Goal: Transaction & Acquisition: Purchase product/service

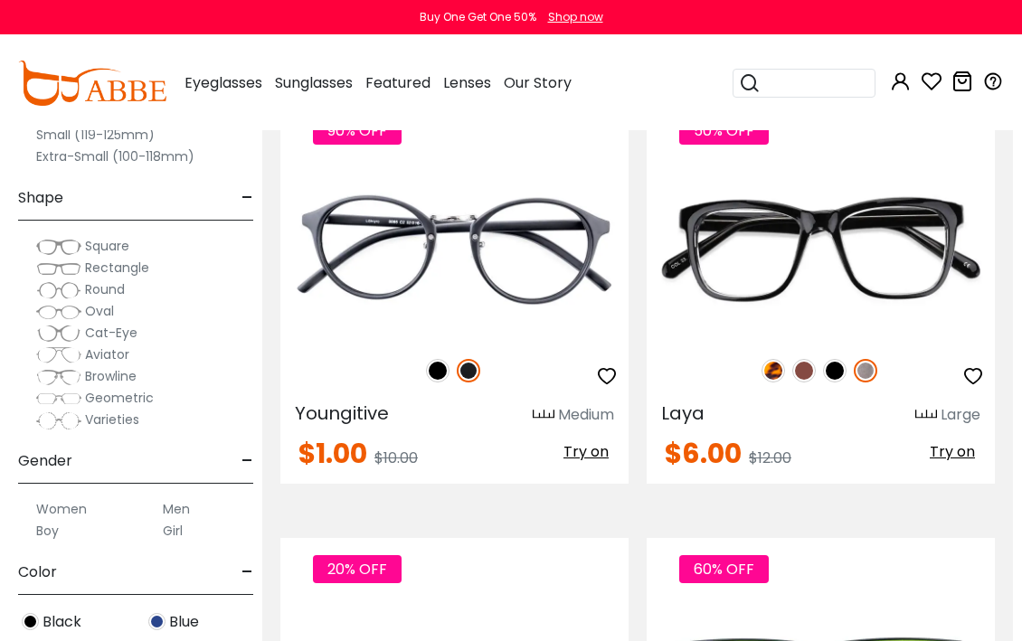
scroll to position [350, 11]
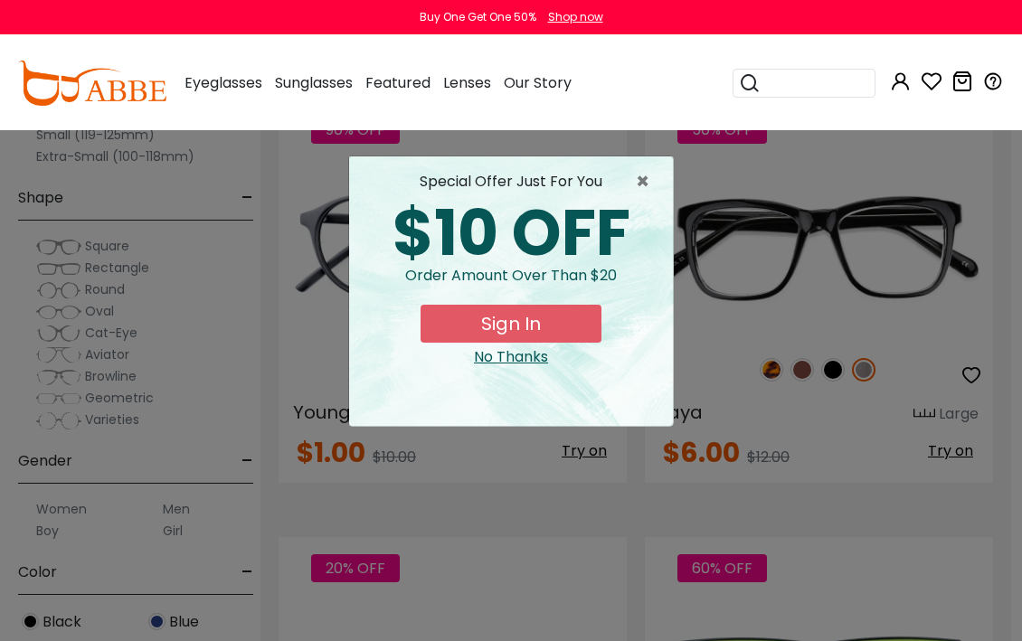
click at [900, 546] on div "× special offer just for you $10 OFF Order amount over than $20 Sign In No Than…" at bounding box center [511, 320] width 1022 height 641
click at [645, 184] on span "×" at bounding box center [647, 182] width 23 height 22
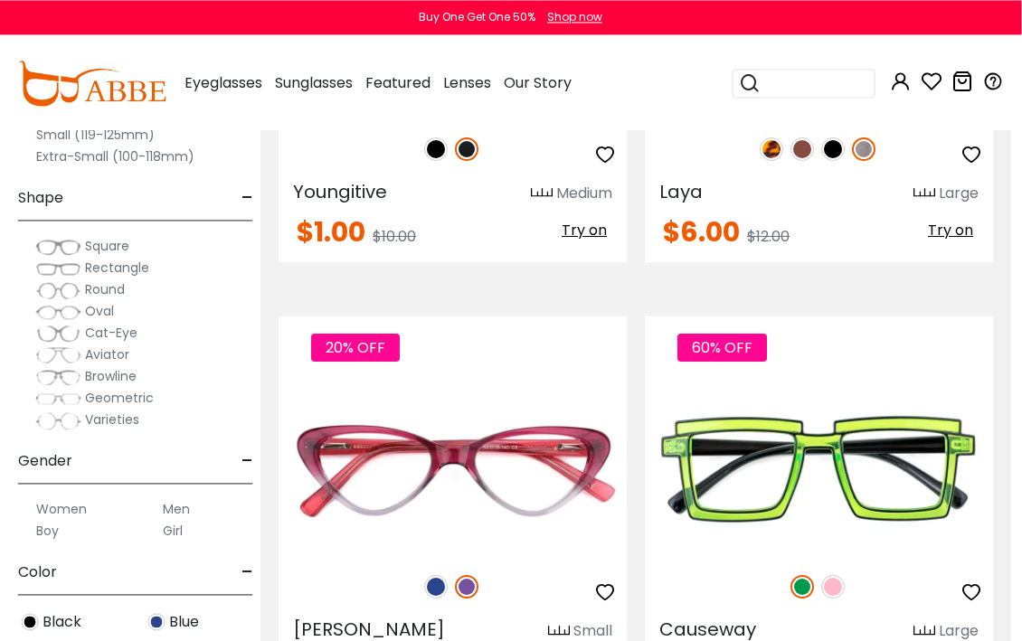
scroll to position [570, 11]
click at [842, 593] on img at bounding box center [833, 587] width 24 height 24
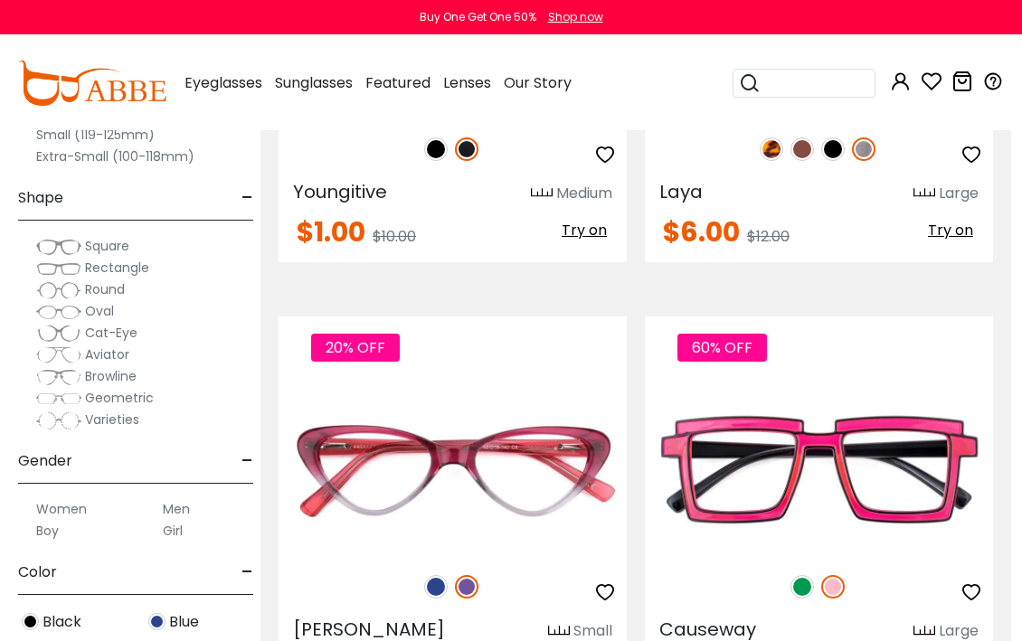
click at [824, 602] on div "60% OFF" at bounding box center [819, 587] width 348 height 38
click at [818, 607] on div "60% OFF Causeway Large $6.00 $15.00" at bounding box center [819, 508] width 348 height 384
click at [802, 597] on img at bounding box center [802, 587] width 24 height 24
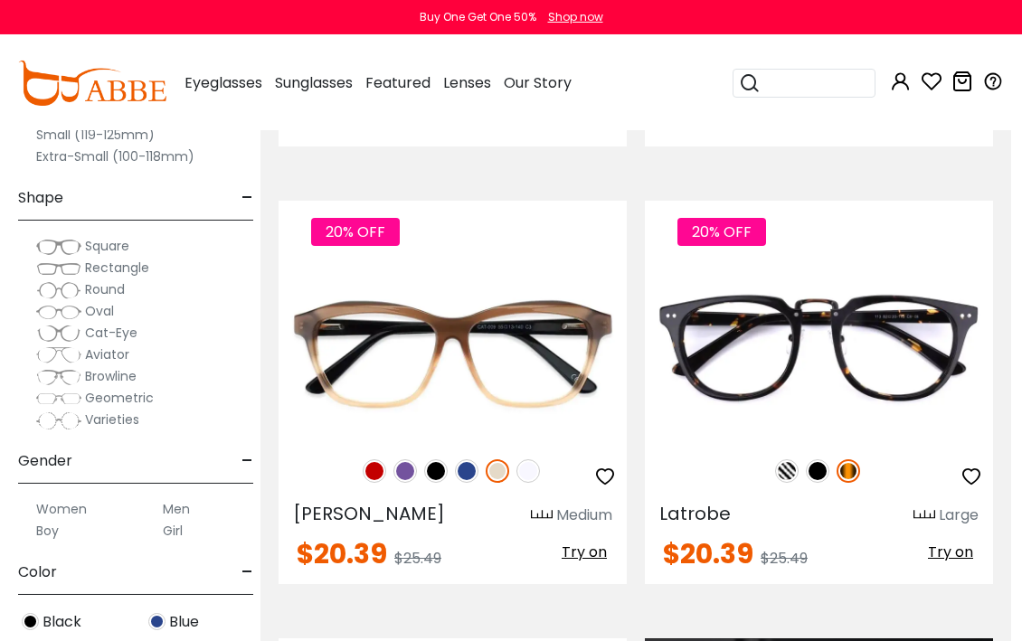
scroll to position [2024, 10]
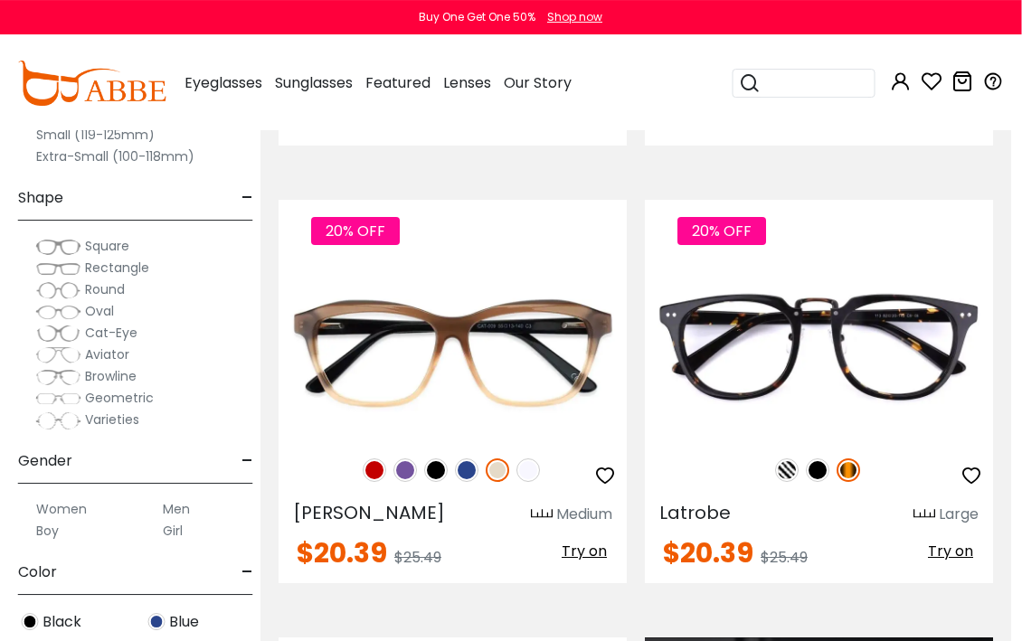
click at [797, 471] on img at bounding box center [788, 470] width 24 height 24
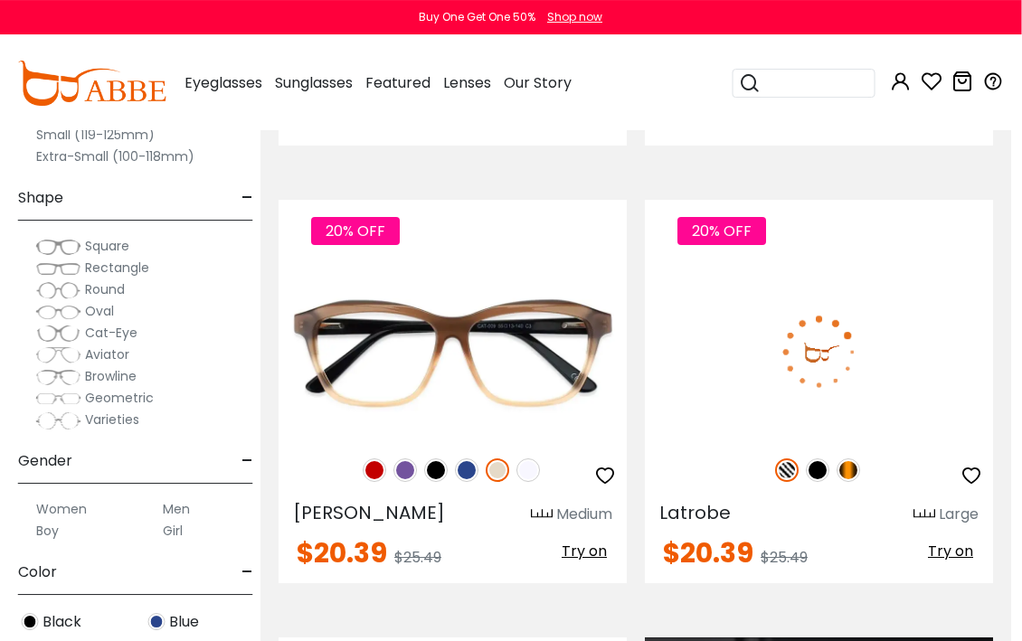
scroll to position [2024, 11]
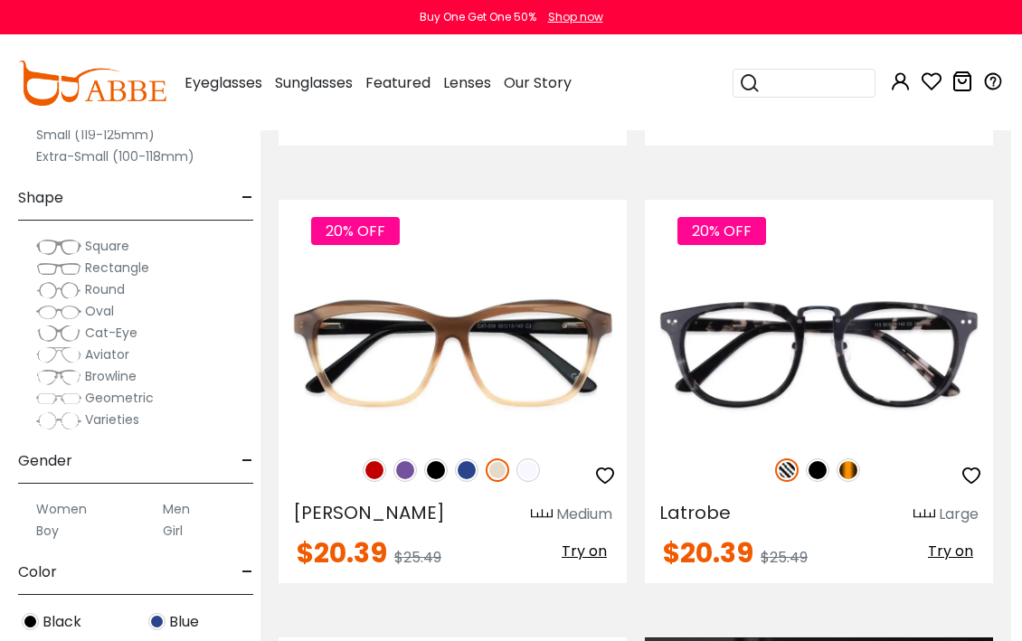
click at [790, 481] on img at bounding box center [787, 470] width 24 height 24
click at [824, 499] on div "Latrobe Large" at bounding box center [819, 510] width 348 height 29
click at [789, 460] on img at bounding box center [787, 470] width 24 height 24
click at [788, 478] on img at bounding box center [787, 470] width 24 height 24
click at [795, 476] on img at bounding box center [787, 470] width 24 height 24
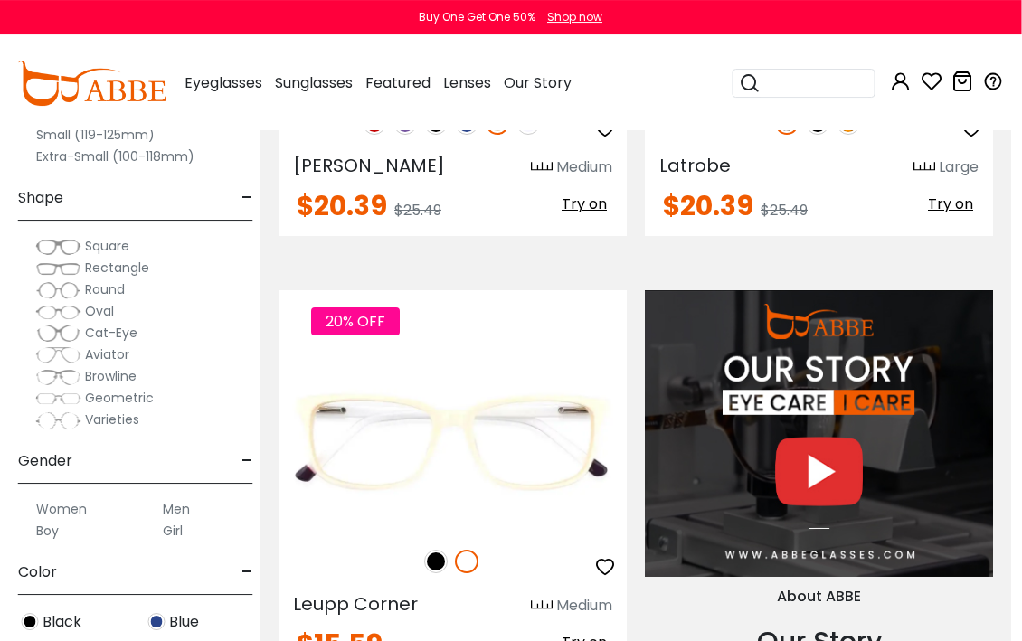
scroll to position [2371, 11]
click at [440, 566] on img at bounding box center [436, 562] width 24 height 24
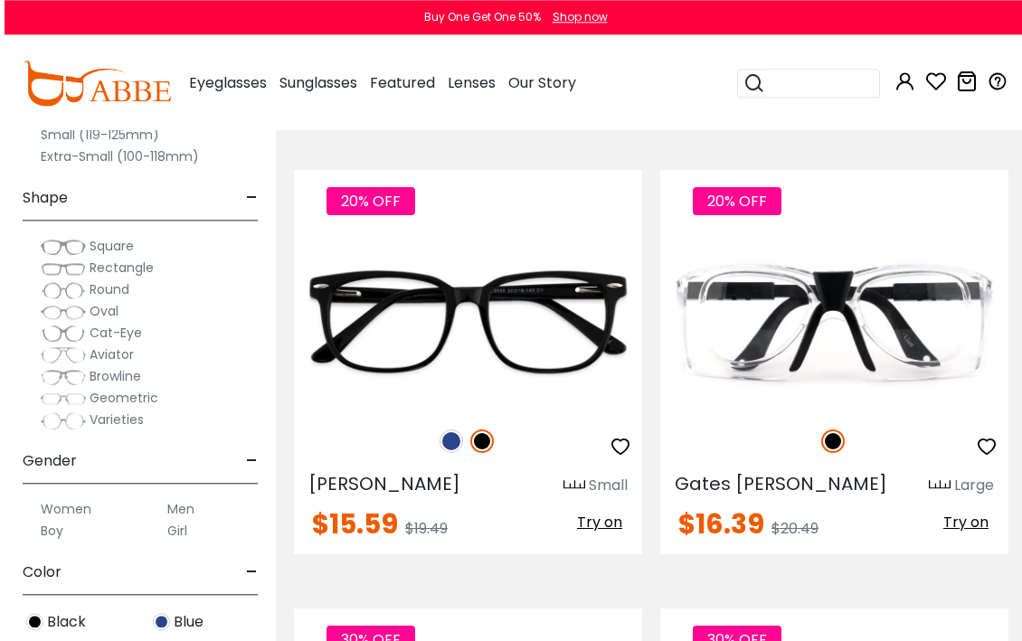
scroll to position [3368, 0]
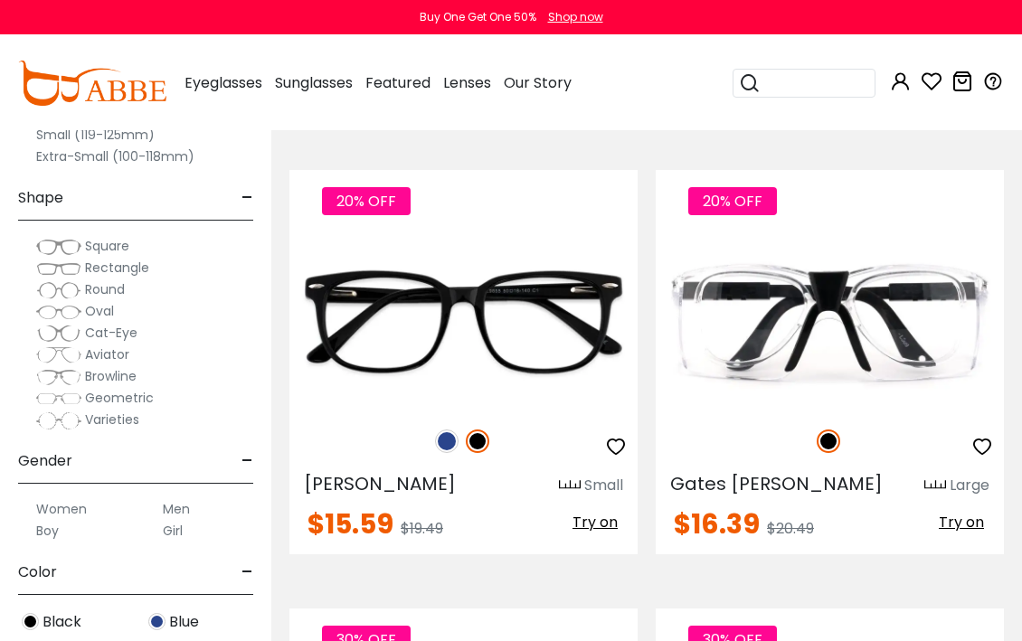
click at [857, 467] on div "Gates Mills Large" at bounding box center [829, 481] width 348 height 29
click at [0, 0] on img at bounding box center [0, 0] width 0 height 0
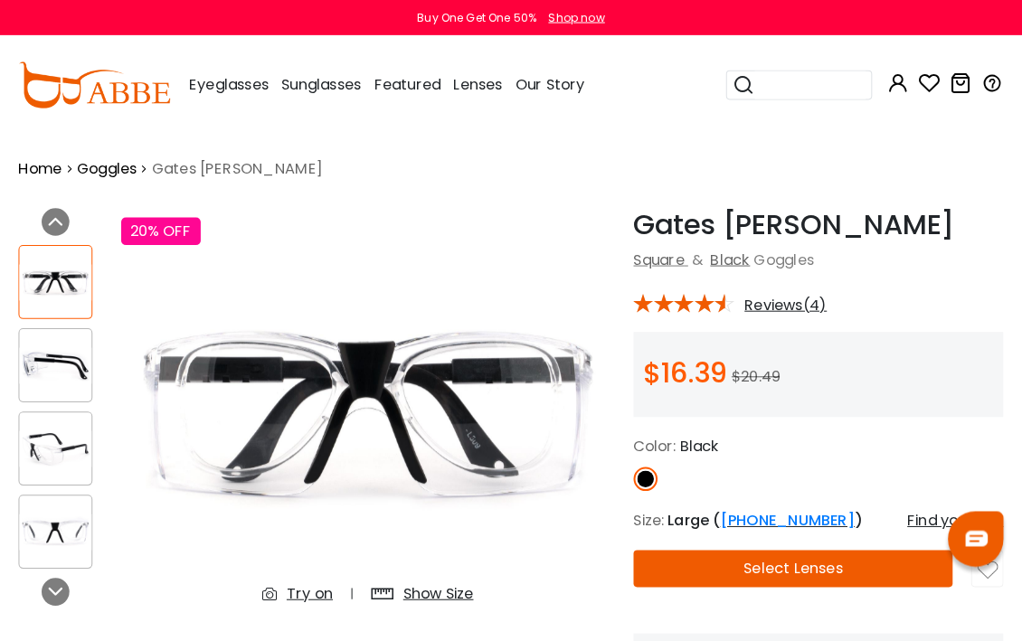
scroll to position [5, 0]
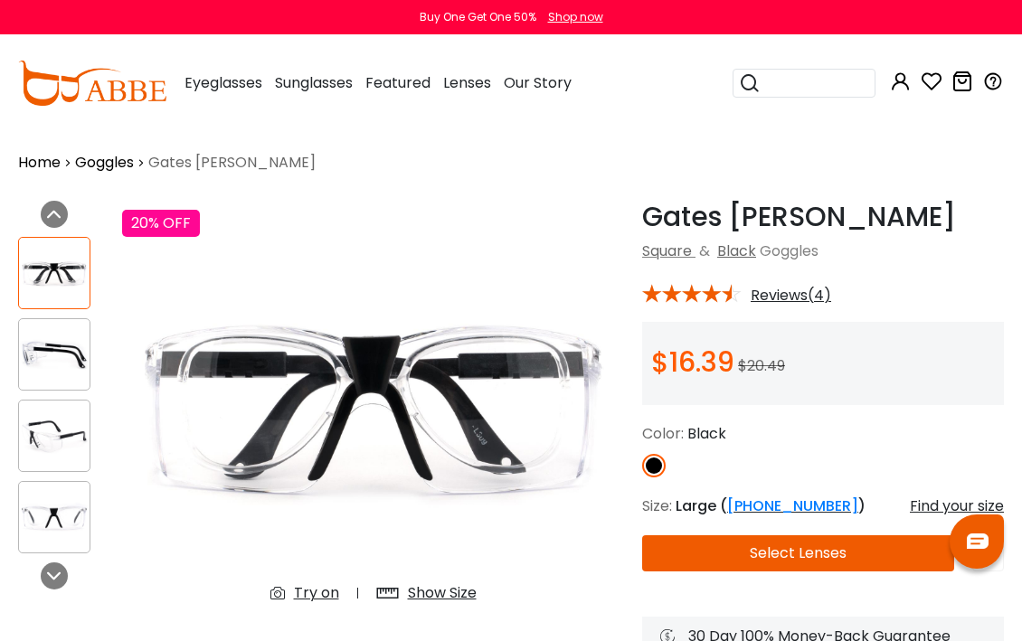
click at [71, 282] on img at bounding box center [54, 273] width 71 height 35
click at [73, 370] on img at bounding box center [54, 354] width 71 height 35
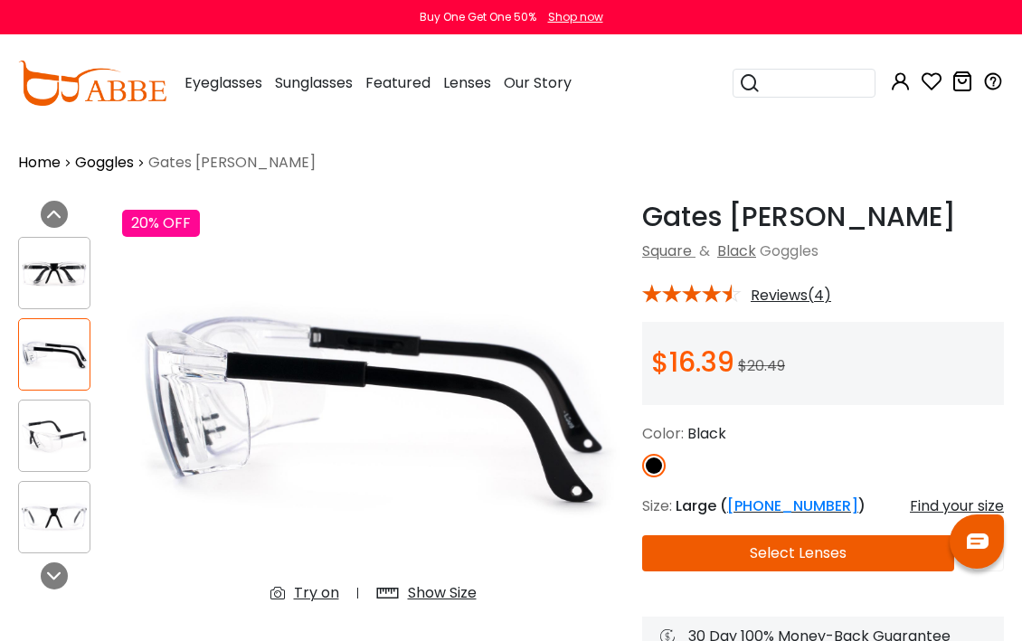
click at [56, 440] on img at bounding box center [54, 436] width 71 height 35
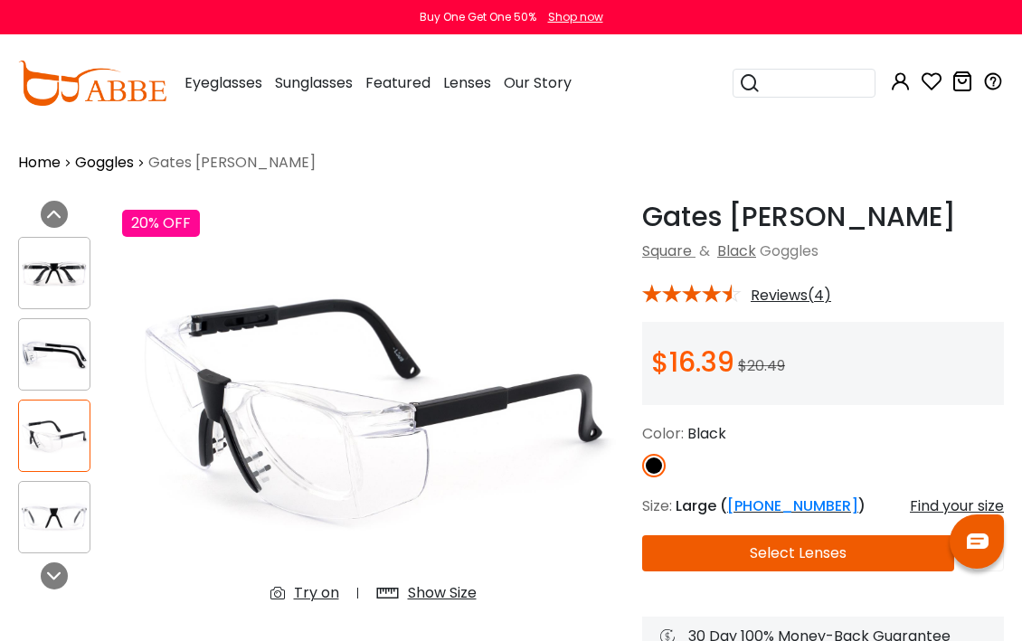
click at [81, 501] on img at bounding box center [54, 517] width 71 height 35
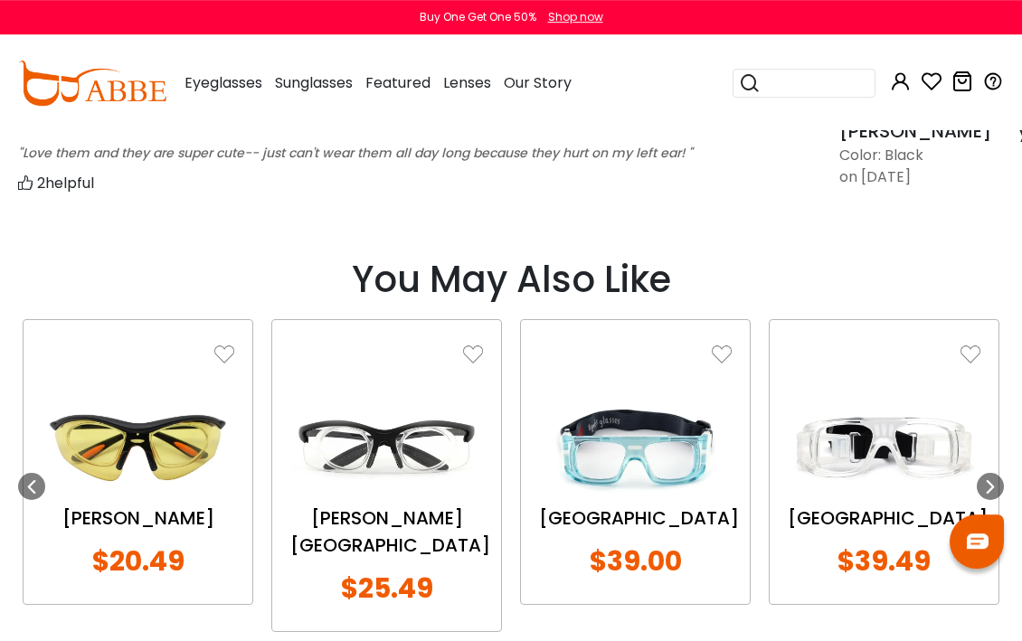
scroll to position [1764, 0]
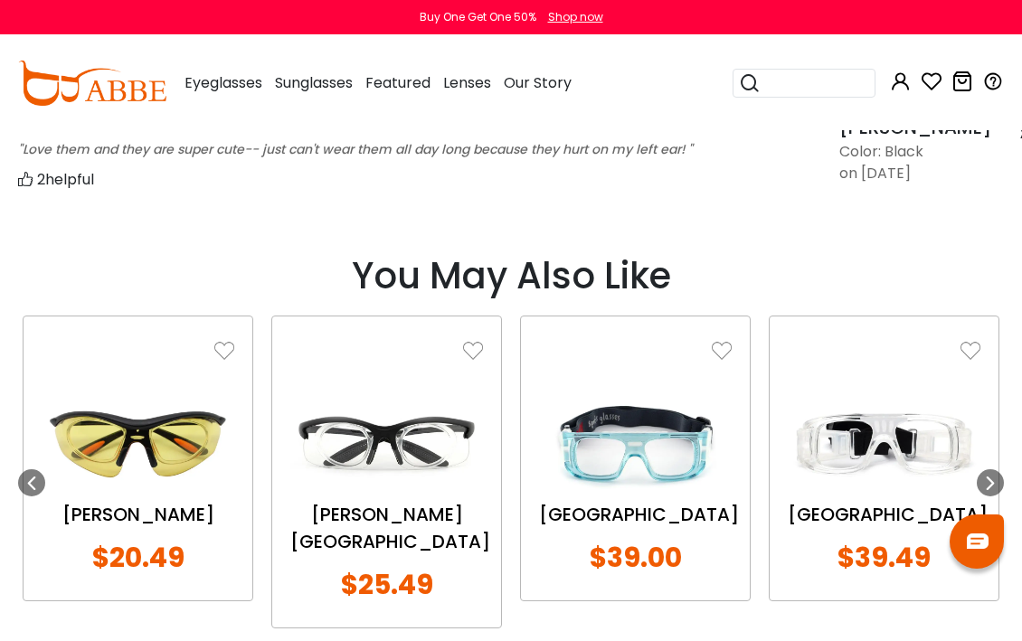
click at [412, 459] on img at bounding box center [386, 443] width 193 height 97
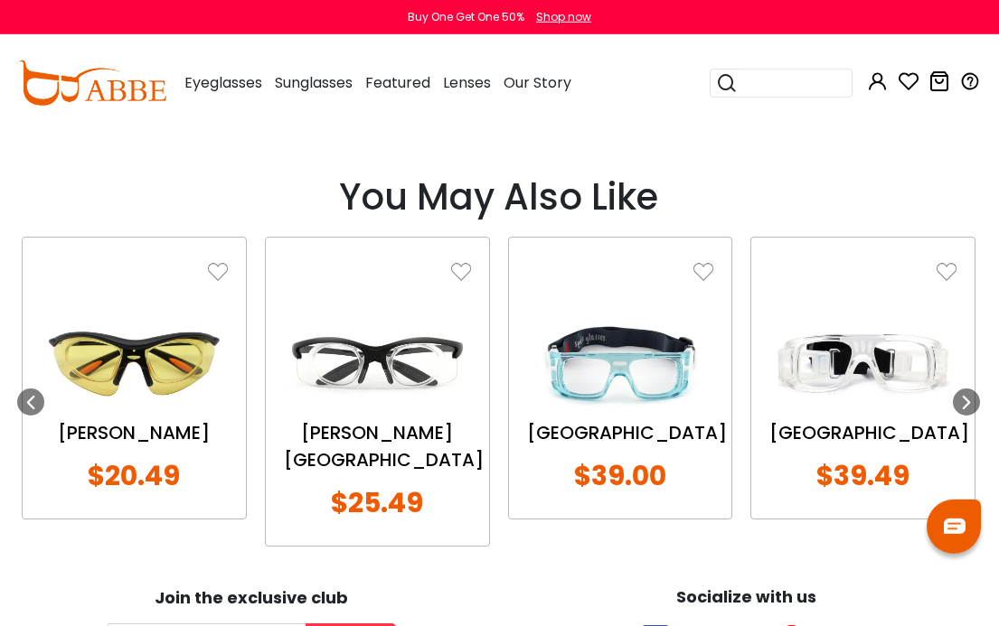
scroll to position [1844, 1]
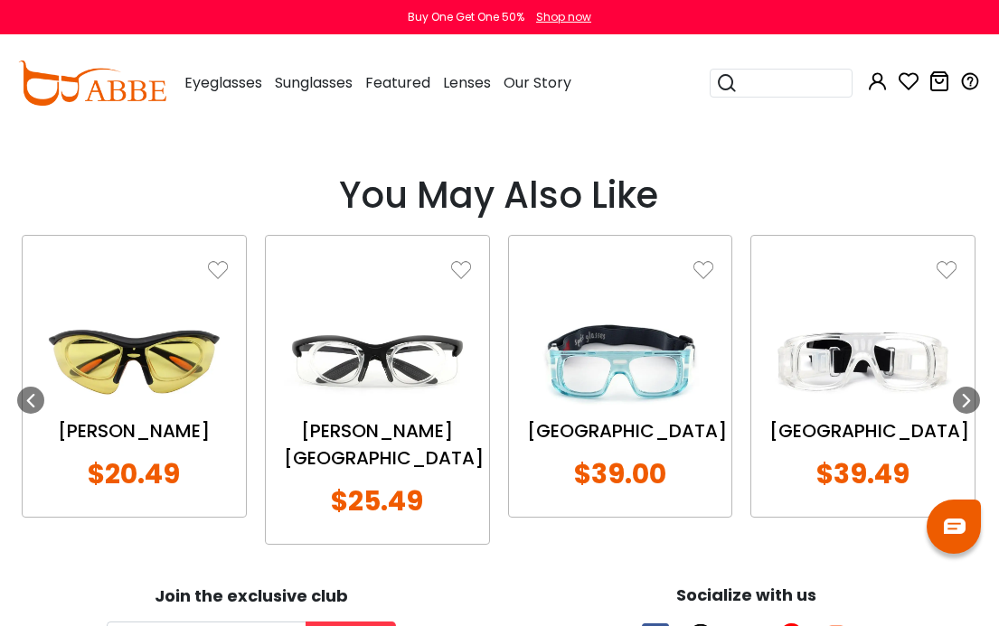
click at [891, 368] on img at bounding box center [862, 361] width 187 height 93
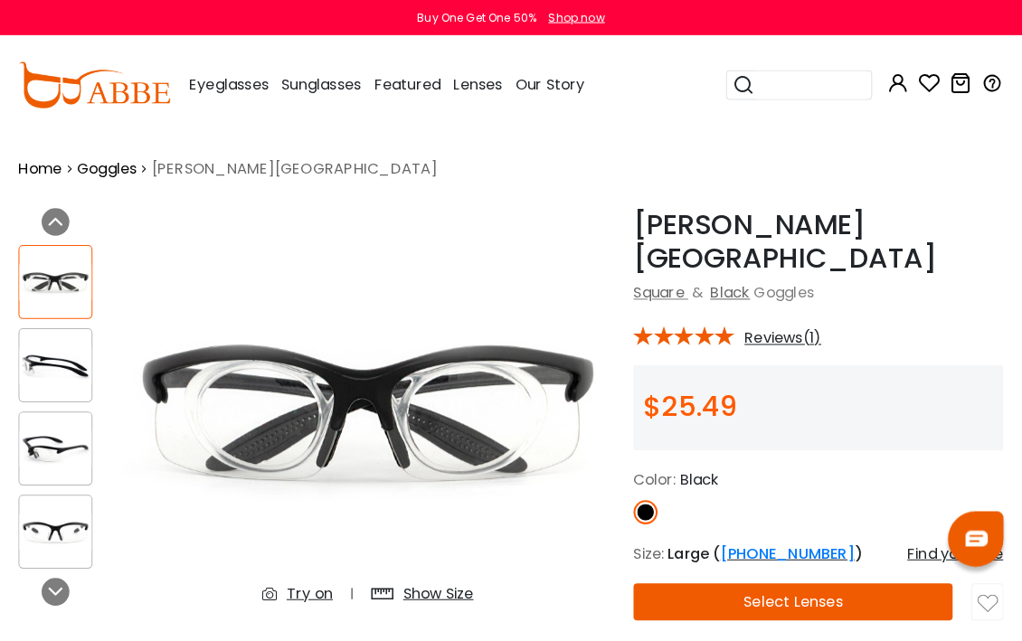
scroll to position [5, 0]
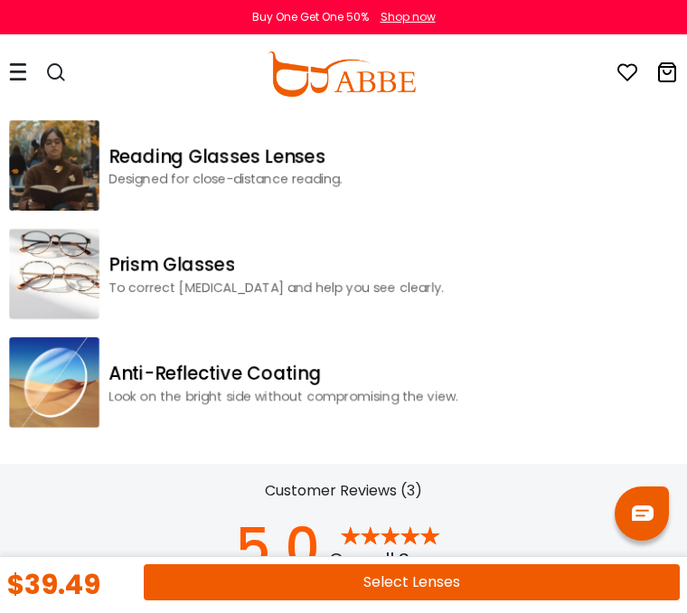
scroll to position [2768, 0]
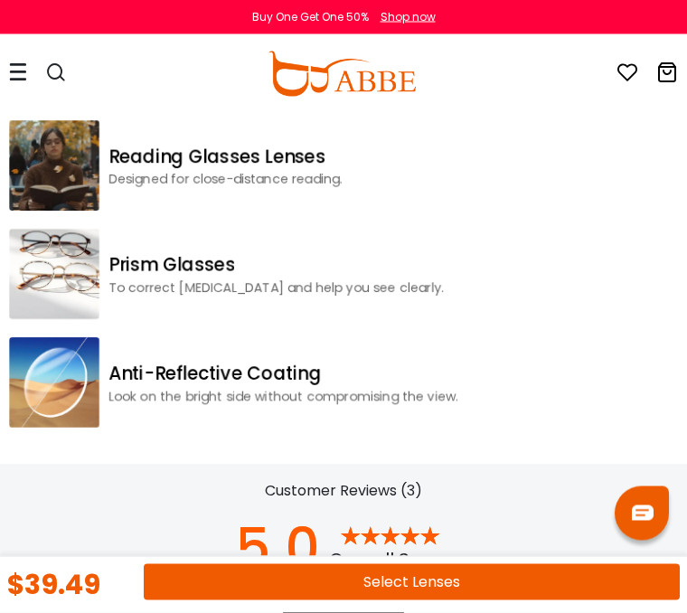
click at [71, 259] on img at bounding box center [54, 275] width 90 height 90
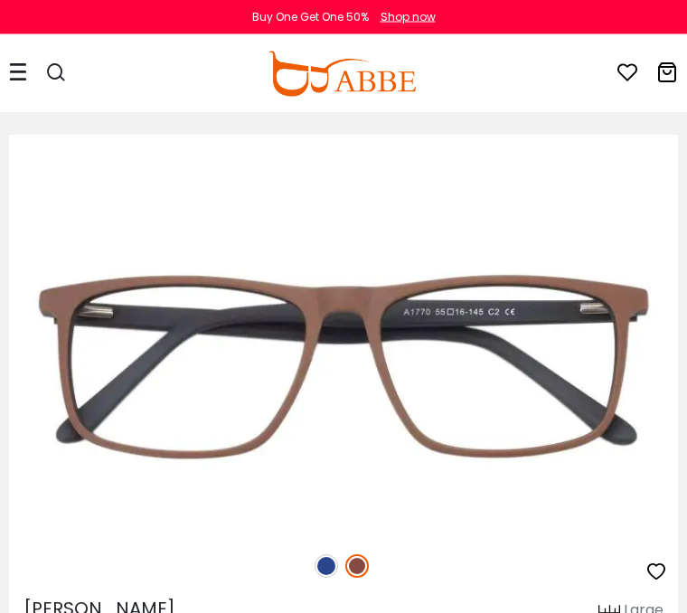
scroll to position [25349, 0]
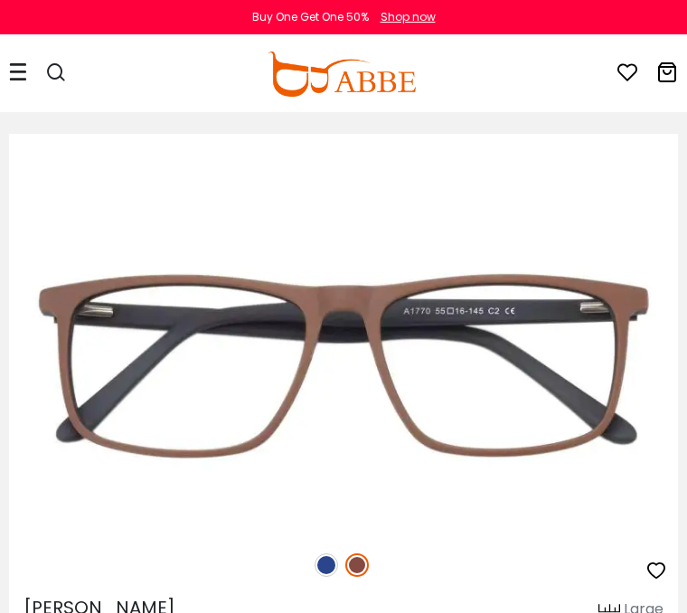
click at [334, 568] on img at bounding box center [327, 565] width 24 height 24
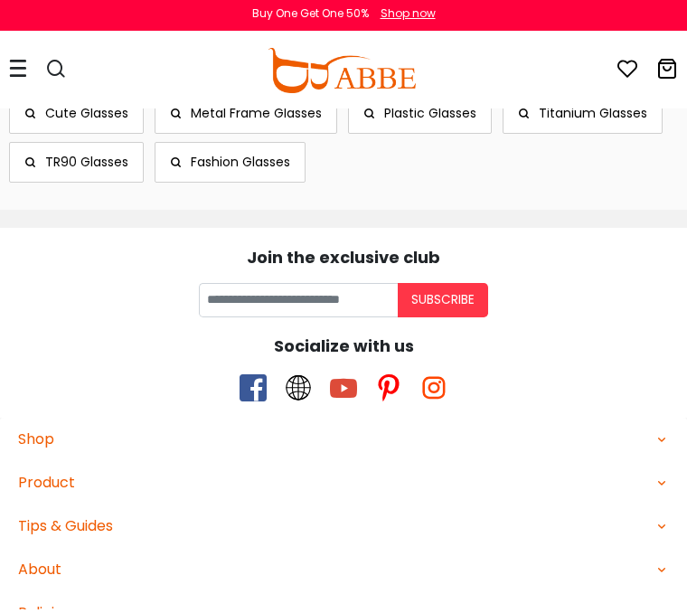
scroll to position [35278, 0]
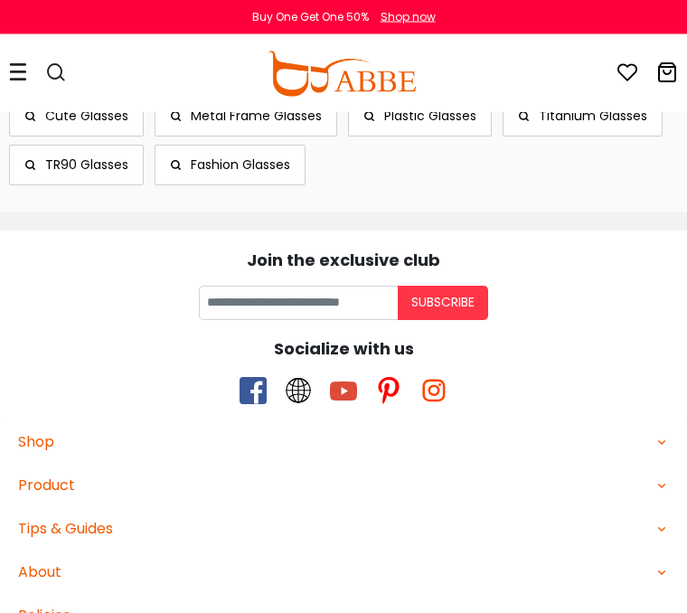
click at [50, 476] on div "Product" at bounding box center [343, 487] width 651 height 22
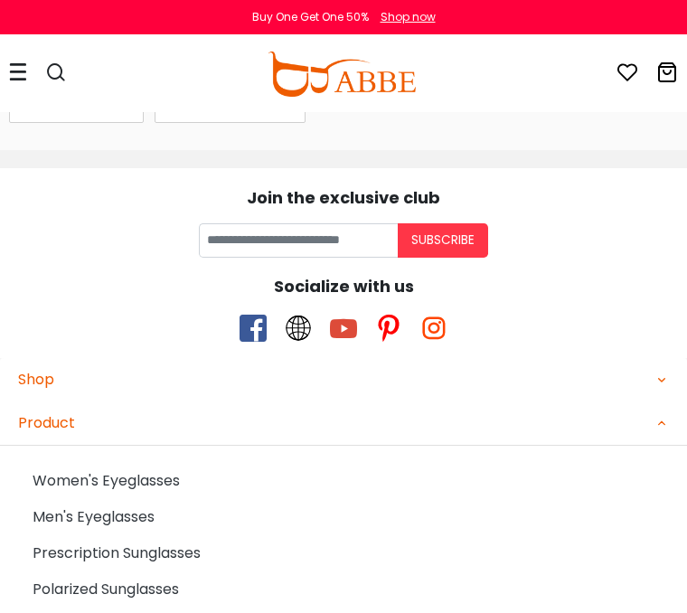
scroll to position [35344, 0]
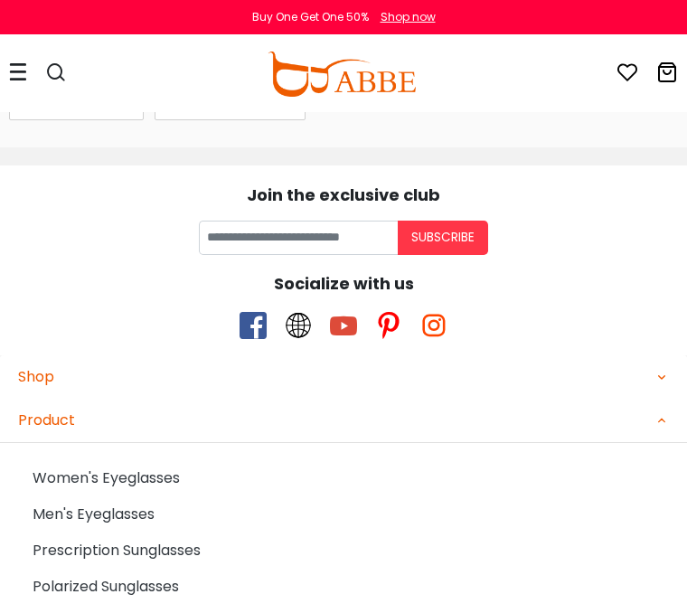
click at [158, 460] on link "Women's Eyeglasses" at bounding box center [351, 478] width 636 height 36
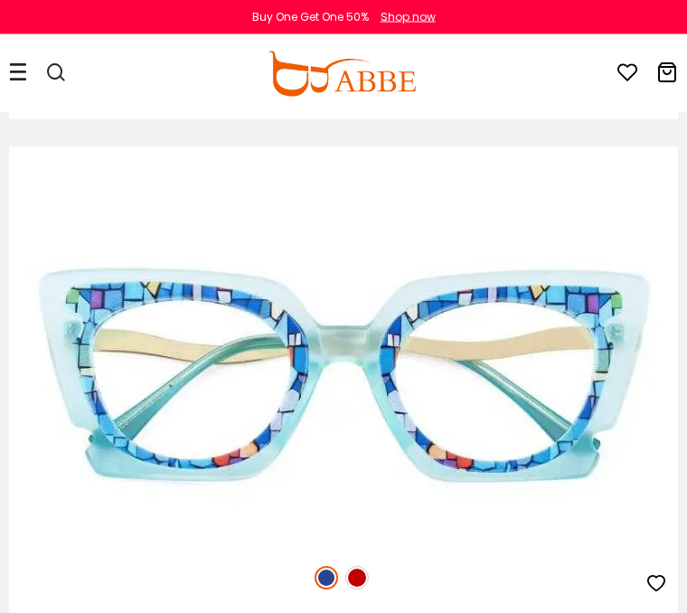
scroll to position [8673, 0]
click at [378, 590] on div at bounding box center [343, 578] width 669 height 38
click at [353, 593] on div at bounding box center [343, 578] width 669 height 38
click at [328, 587] on img at bounding box center [327, 578] width 24 height 24
click at [337, 579] on img at bounding box center [327, 578] width 24 height 24
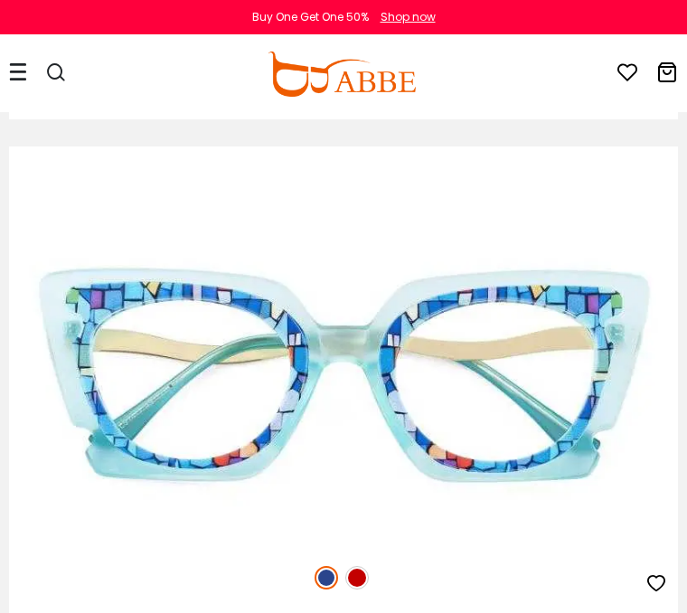
click at [331, 583] on img at bounding box center [327, 578] width 24 height 24
click at [356, 589] on img at bounding box center [357, 578] width 24 height 24
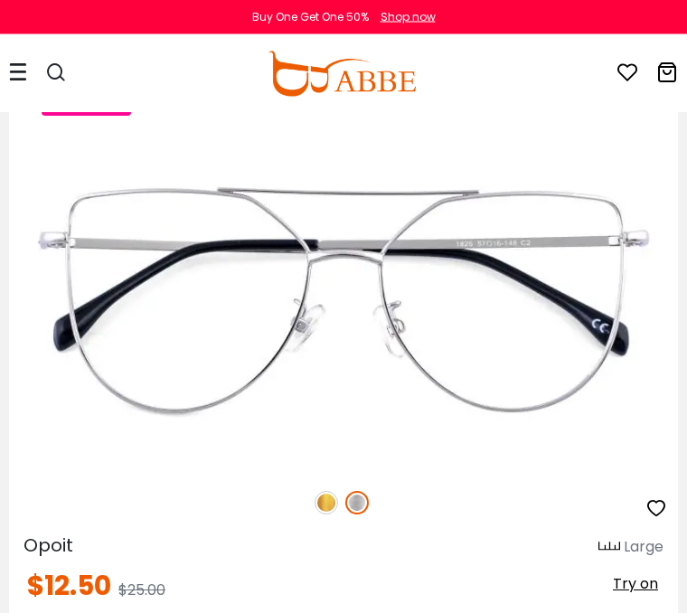
scroll to position [16176, 0]
click at [333, 513] on img at bounding box center [327, 503] width 24 height 24
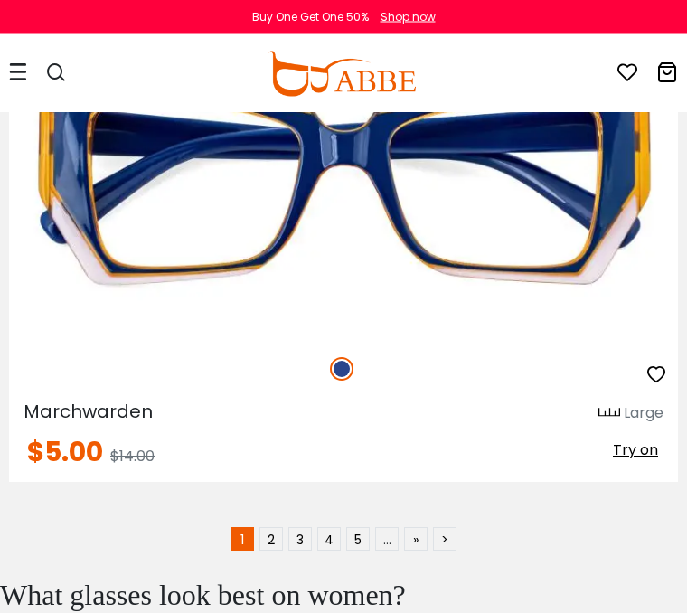
scroll to position [34023, 0]
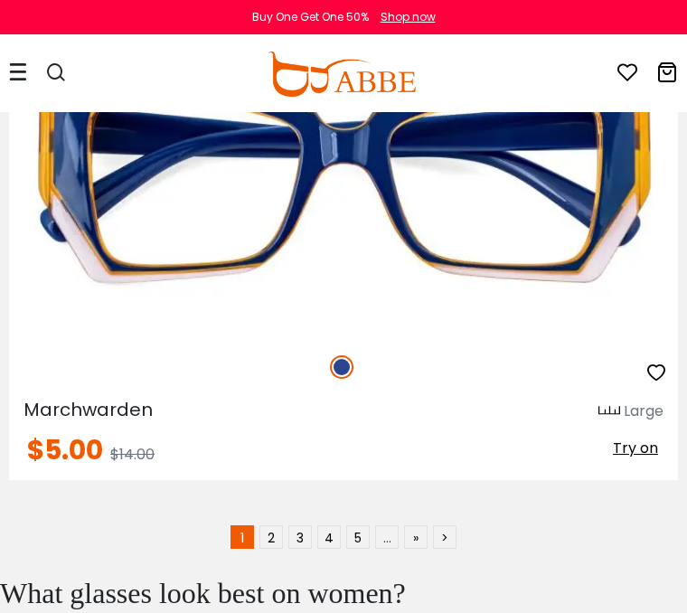
click at [275, 544] on link "2" at bounding box center [271, 537] width 24 height 24
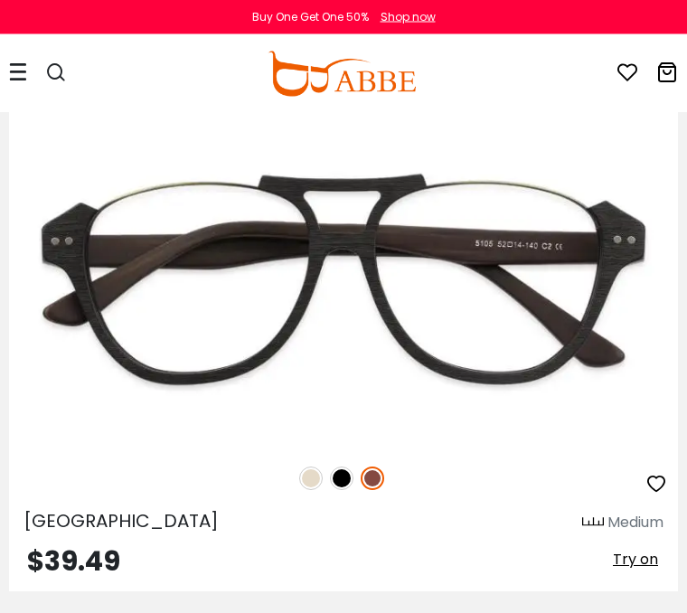
scroll to position [7022, 0]
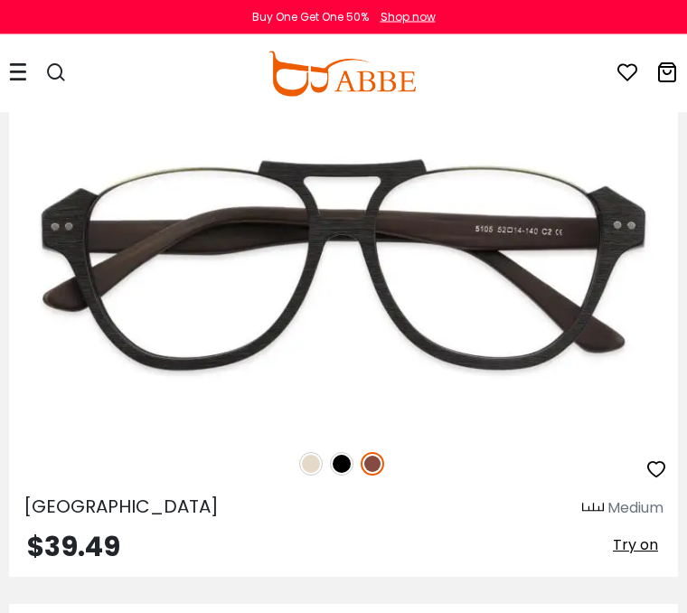
click at [311, 468] on img at bounding box center [311, 465] width 24 height 24
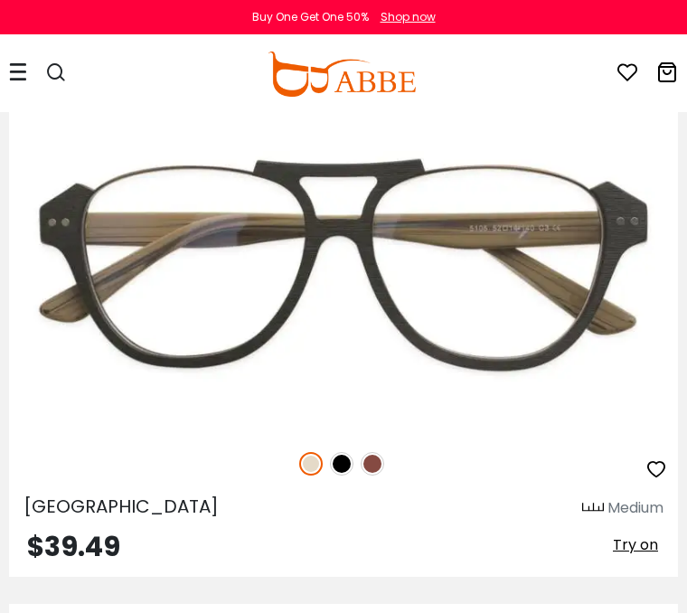
click at [381, 468] on img at bounding box center [373, 464] width 24 height 24
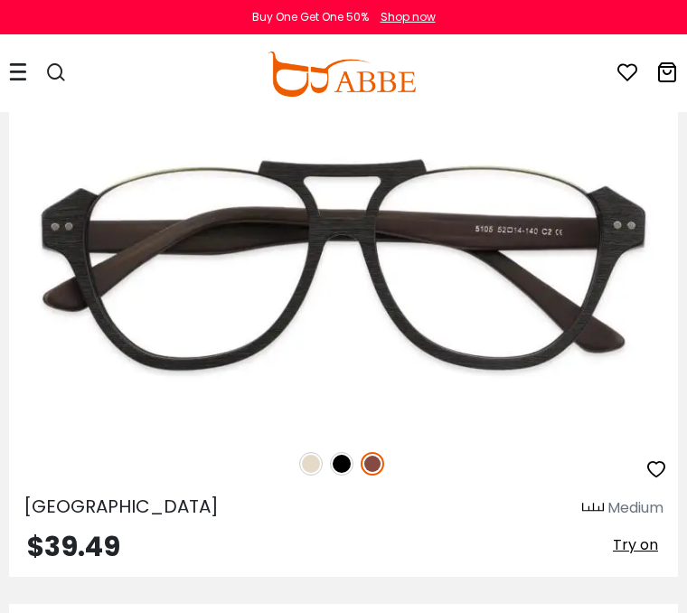
click at [350, 465] on img at bounding box center [342, 464] width 24 height 24
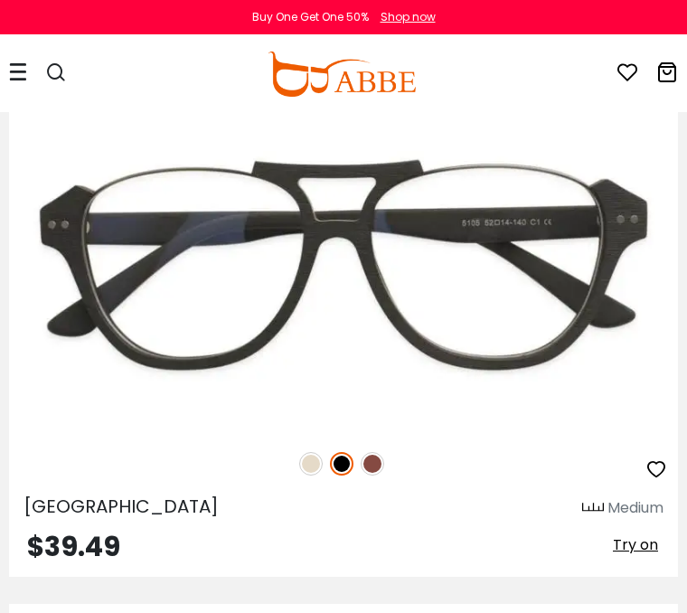
click at [0, 0] on img at bounding box center [0, 0] width 0 height 0
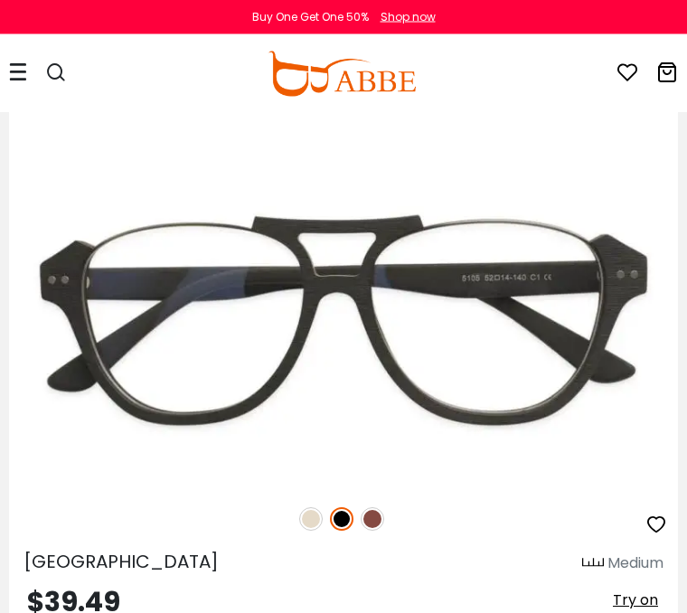
scroll to position [6985, 0]
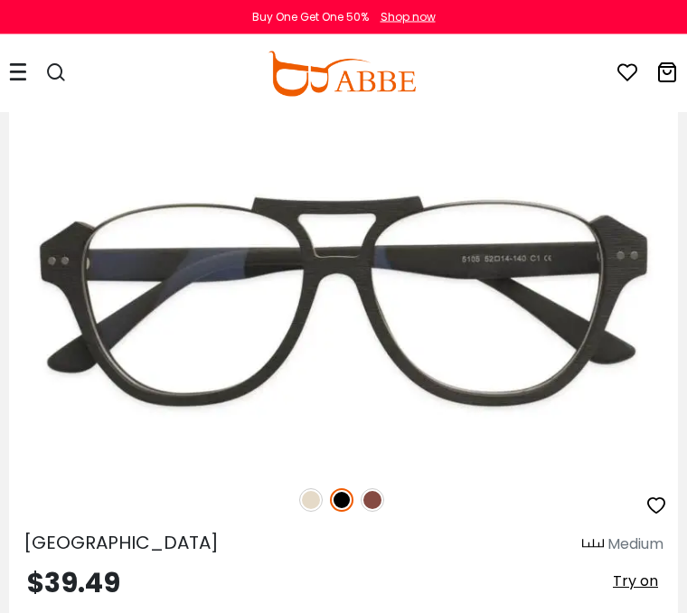
click at [320, 503] on img at bounding box center [311, 501] width 24 height 24
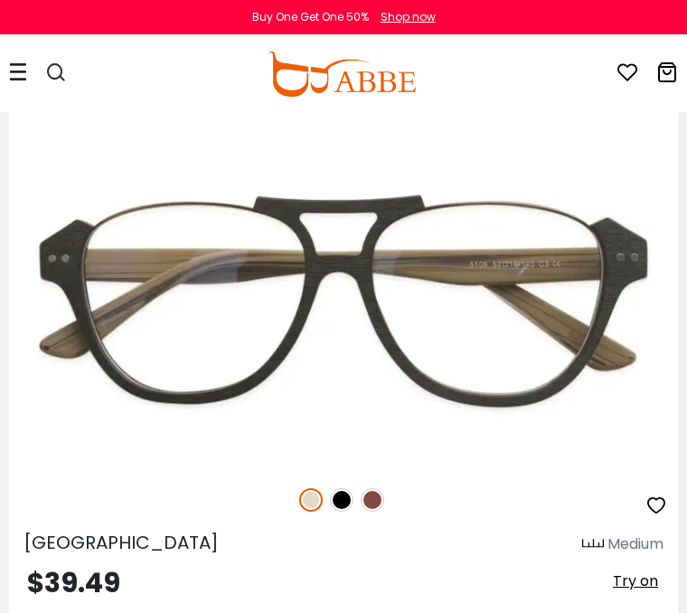
click at [74, 13] on div "Buy One Get One 50% Shop now" at bounding box center [343, 17] width 687 height 34
click at [30, 33] on div "Buy One Get One 50% Shop now" at bounding box center [343, 17] width 687 height 34
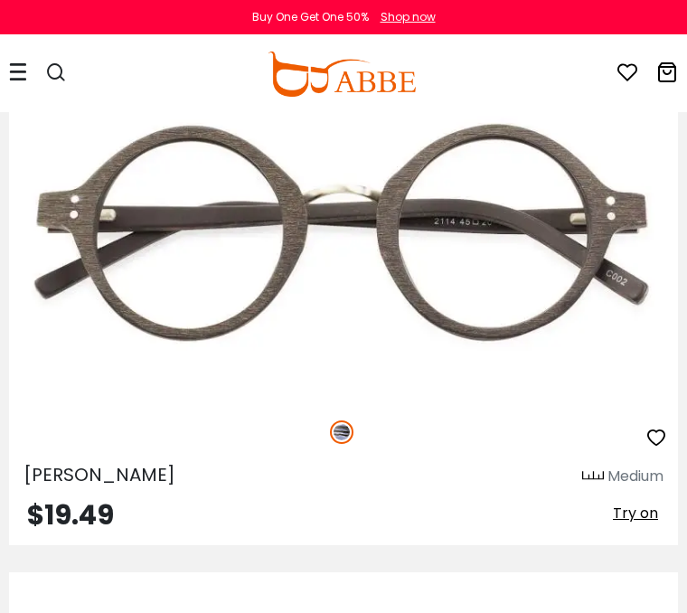
scroll to position [7634, 0]
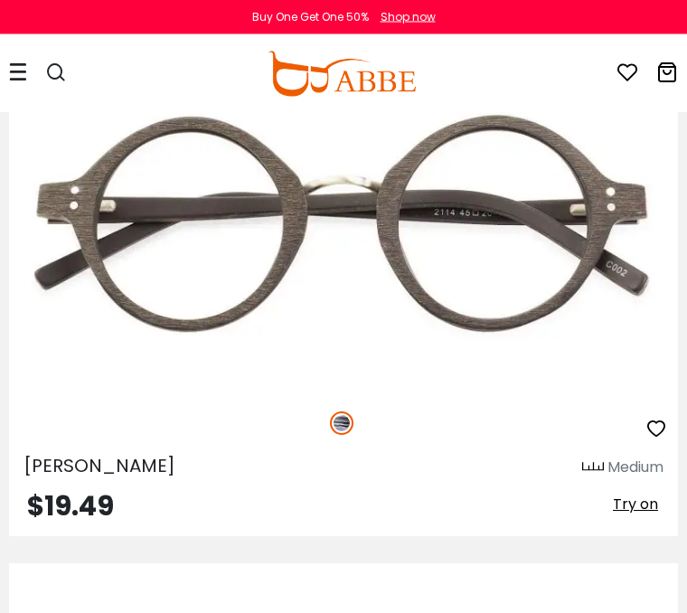
click at [0, 0] on img at bounding box center [0, 0] width 0 height 0
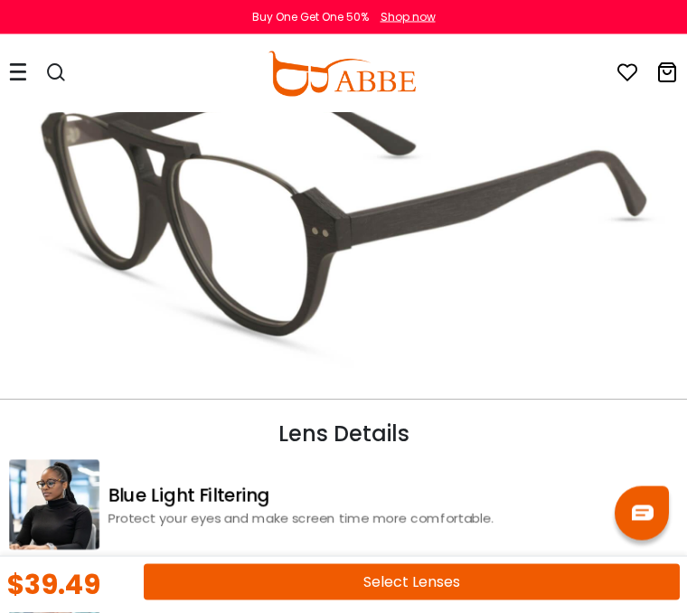
scroll to position [2046, 0]
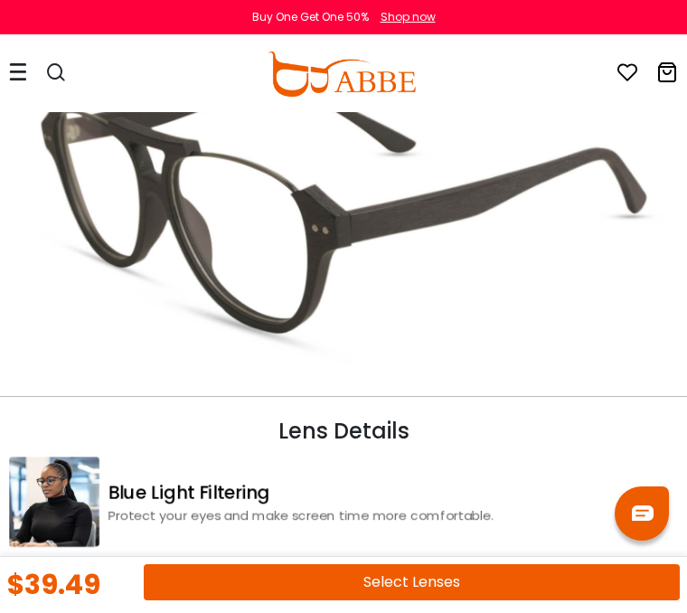
click at [419, 600] on button "Select Lenses" at bounding box center [412, 582] width 536 height 36
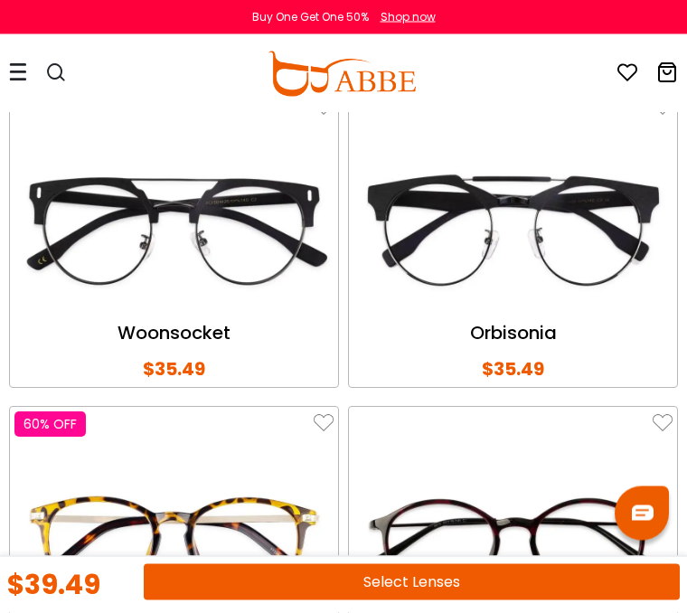
scroll to position [4177, 0]
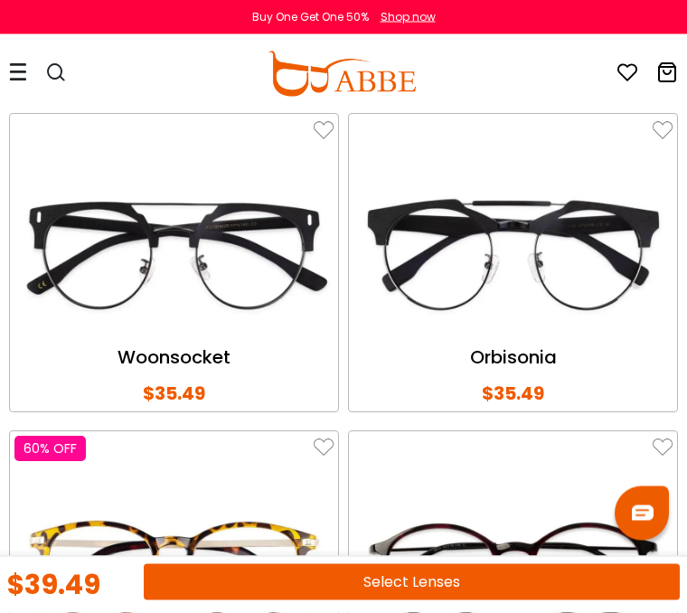
click at [51, 90] on div at bounding box center [56, 74] width 22 height 76
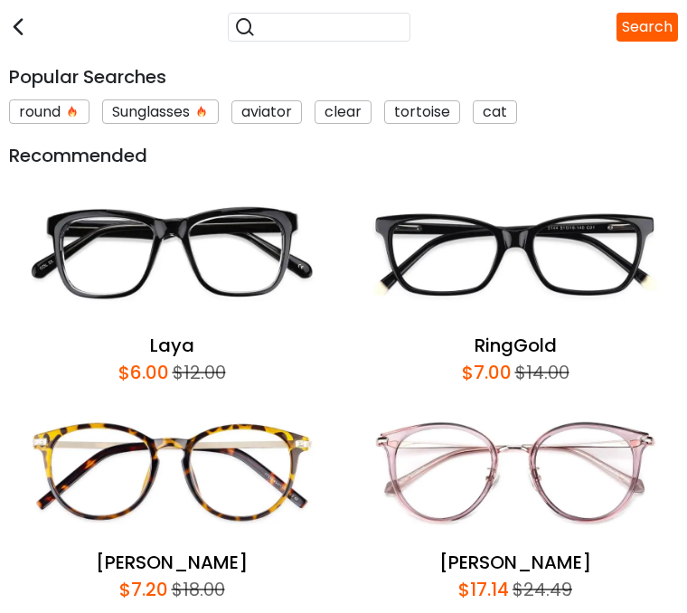
scroll to position [0, 0]
click at [29, 39] on div "Search" at bounding box center [343, 27] width 669 height 54
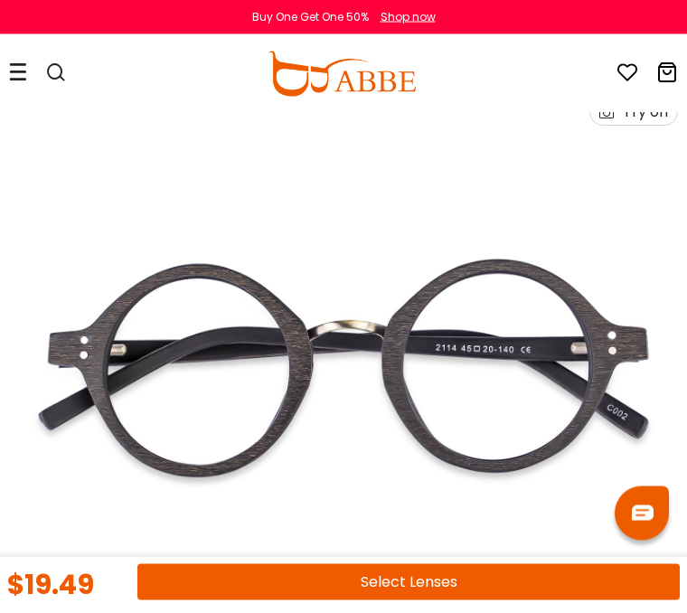
scroll to position [89, 0]
